Goal: Task Accomplishment & Management: Manage account settings

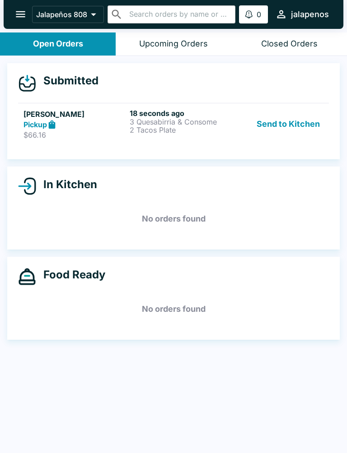
click at [163, 123] on p "3 Quesabirria & Consome" at bounding box center [181, 122] width 102 height 8
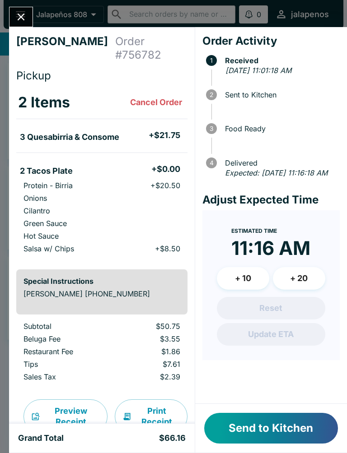
click at [158, 139] on h5 "+ $21.75" at bounding box center [164, 135] width 32 height 11
click at [271, 442] on button "Send to Kitchen" at bounding box center [271, 428] width 134 height 31
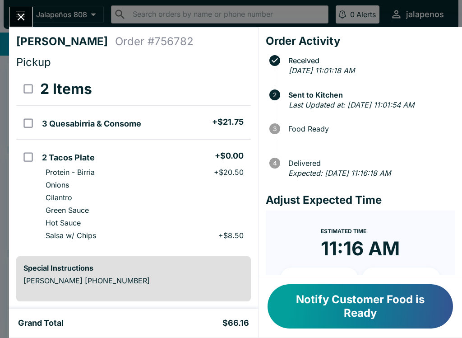
click at [2, 303] on div "[PERSON_NAME] Order # 756782 Pickup 2 Items 3 Quesabirria & Consome + $21.75 2 …" at bounding box center [231, 169] width 462 height 338
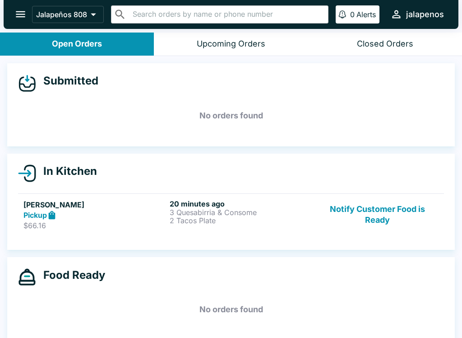
scroll to position [6, 0]
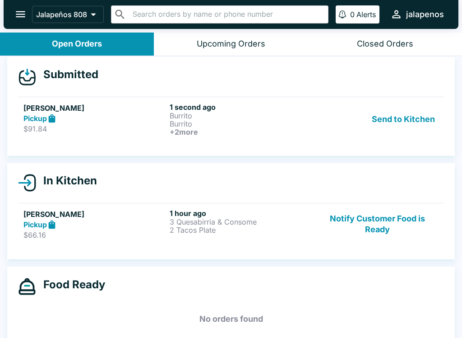
click at [346, 222] on button "Notify Customer Food is Ready" at bounding box center [377, 224] width 122 height 31
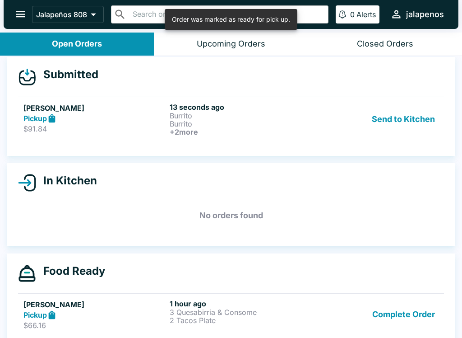
click at [346, 315] on button "Complete Order" at bounding box center [404, 314] width 70 height 31
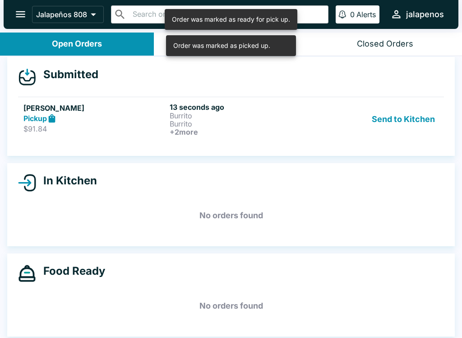
click at [346, 116] on button "Send to Kitchen" at bounding box center [403, 118] width 70 height 33
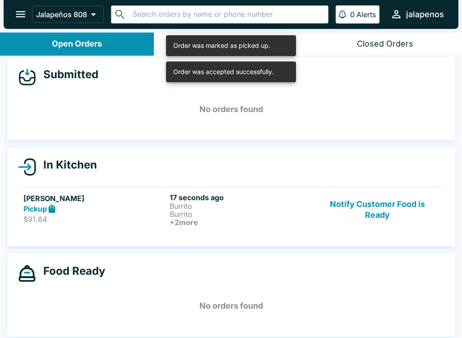
click at [231, 223] on h6 "+ 2 more" at bounding box center [241, 222] width 143 height 8
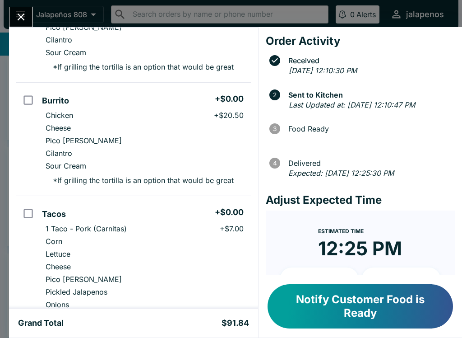
scroll to position [141, 0]
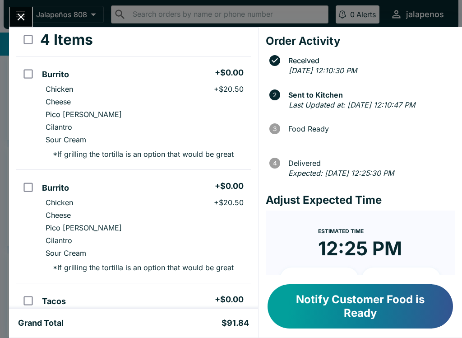
click at [10, 90] on div "[PERSON_NAME] Order # 798305 Pickup 4 Items Burrito + $0.00 Chicken + $20.50 Ch…" at bounding box center [133, 167] width 249 height 281
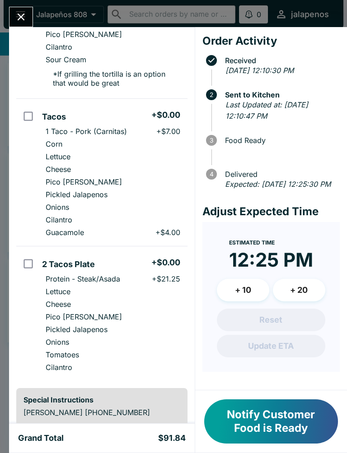
scroll to position [268, 0]
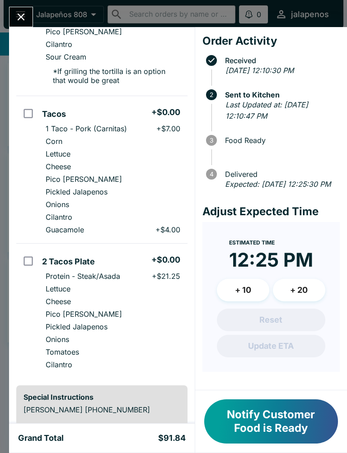
click at [288, 435] on button "Notify Customer Food is Ready" at bounding box center [271, 421] width 134 height 44
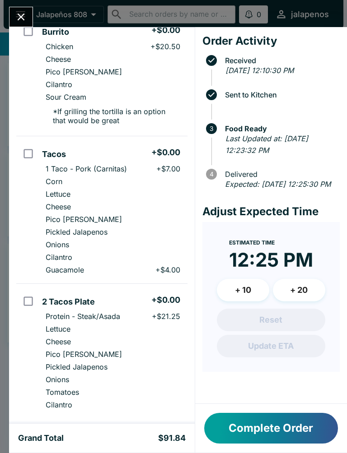
scroll to position [229, 0]
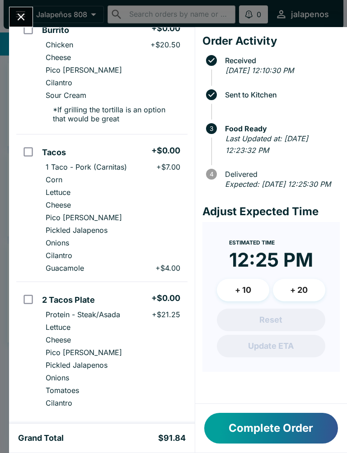
click at [279, 434] on button "Complete Order" at bounding box center [271, 428] width 134 height 31
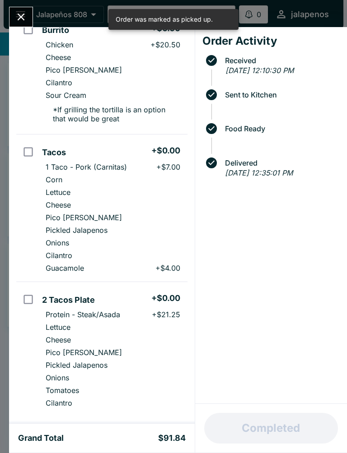
click at [78, 91] on p "Sour Cream" at bounding box center [66, 95] width 41 height 9
checkbox input "true"
click at [204, 140] on div "Received [DATE] 12:10:30 PM Sent to Kitchen Food Ready Delivered [DATE] 12:35:0…" at bounding box center [270, 114] width 137 height 127
click at [167, 266] on td "Tacos + $0.00 1 Taco - Pork (Carnitas) + $7.00 Corn Lettuce Cheese Pico [PERSON…" at bounding box center [112, 209] width 148 height 148
checkbox input "true"
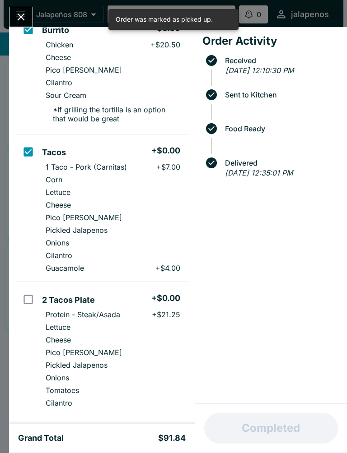
click at [326, 428] on div "Completed" at bounding box center [271, 428] width 152 height 49
click at [10, 15] on button "Close" at bounding box center [20, 16] width 23 height 19
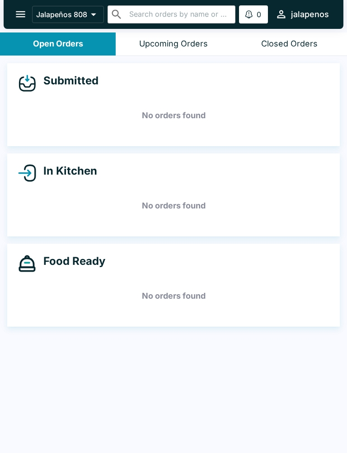
click at [10, 15] on button "open drawer" at bounding box center [20, 14] width 23 height 23
